Goal: Find contact information: Obtain details needed to contact an individual or organization

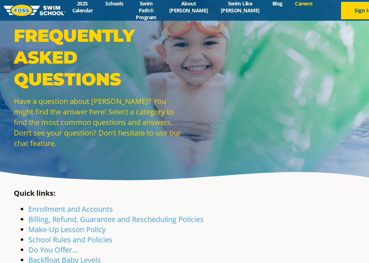
click at [289, 4] on link "Careers" at bounding box center [304, 3] width 30 height 7
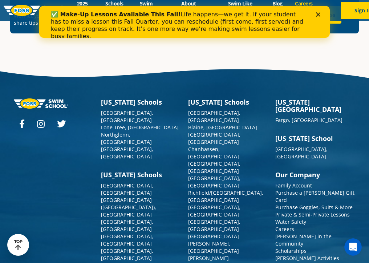
scroll to position [2344, 0]
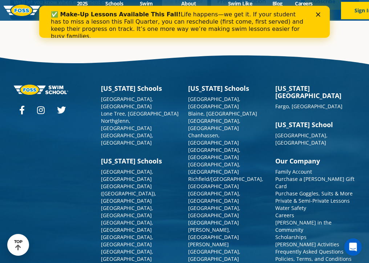
scroll to position [450, 0]
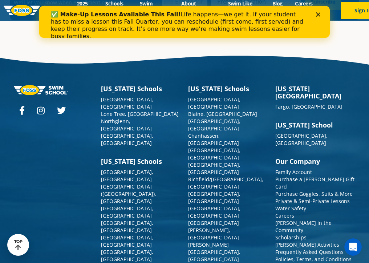
click at [297, 263] on link "Contact Us" at bounding box center [289, 266] width 26 height 7
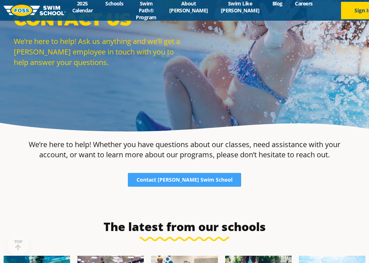
scroll to position [49, 0]
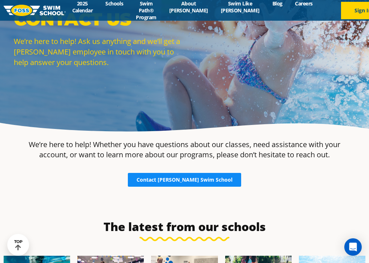
click at [179, 181] on span "Contact [PERSON_NAME] Swim School" at bounding box center [185, 179] width 96 height 5
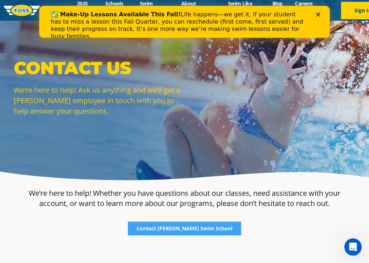
click at [319, 15] on polygon "Close" at bounding box center [318, 14] width 4 height 4
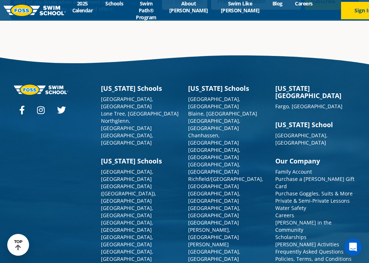
scroll to position [450, 0]
